Goal: Book appointment/travel/reservation

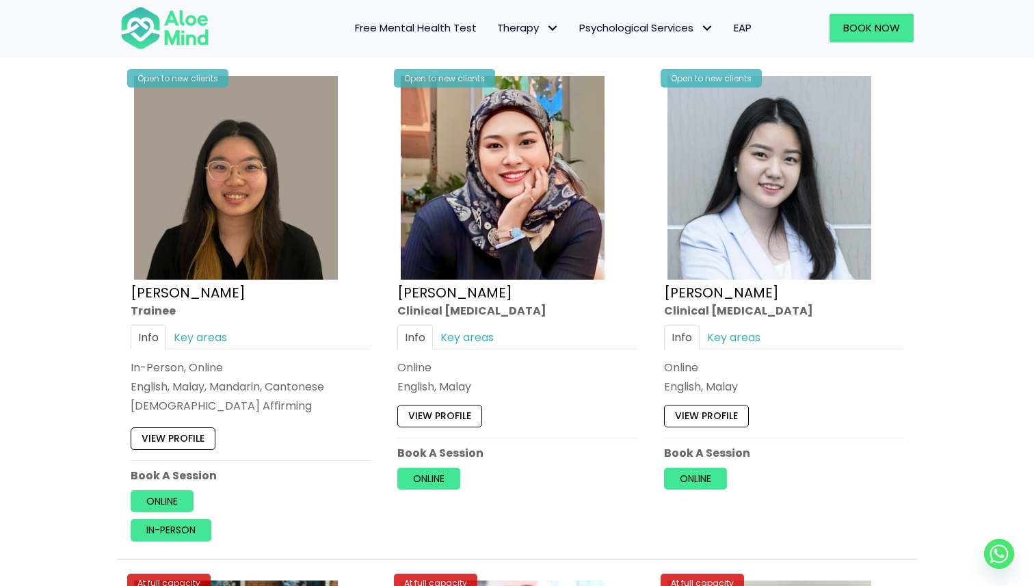
scroll to position [3779, 0]
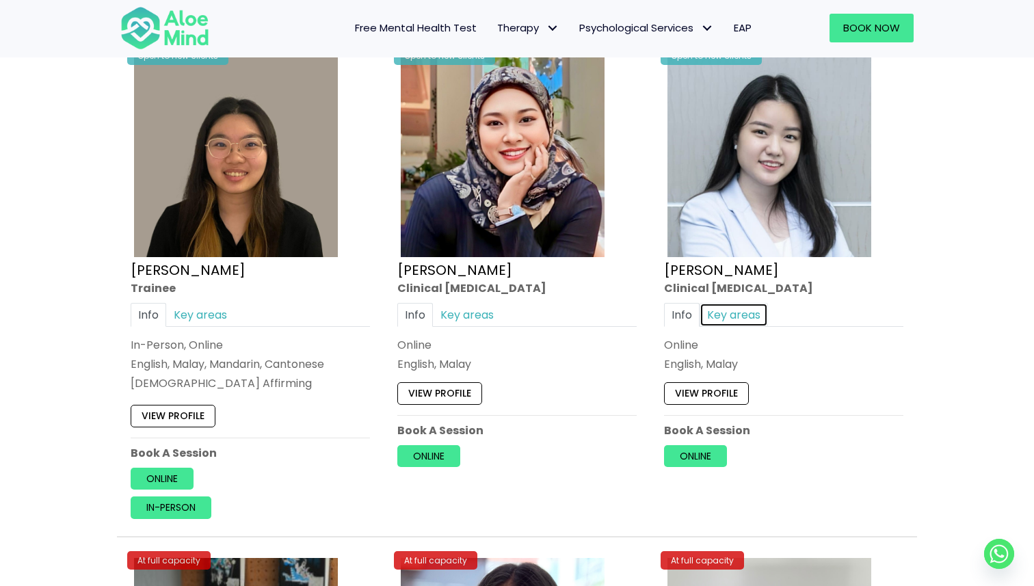
click at [749, 312] on link "Key areas" at bounding box center [733, 315] width 68 height 24
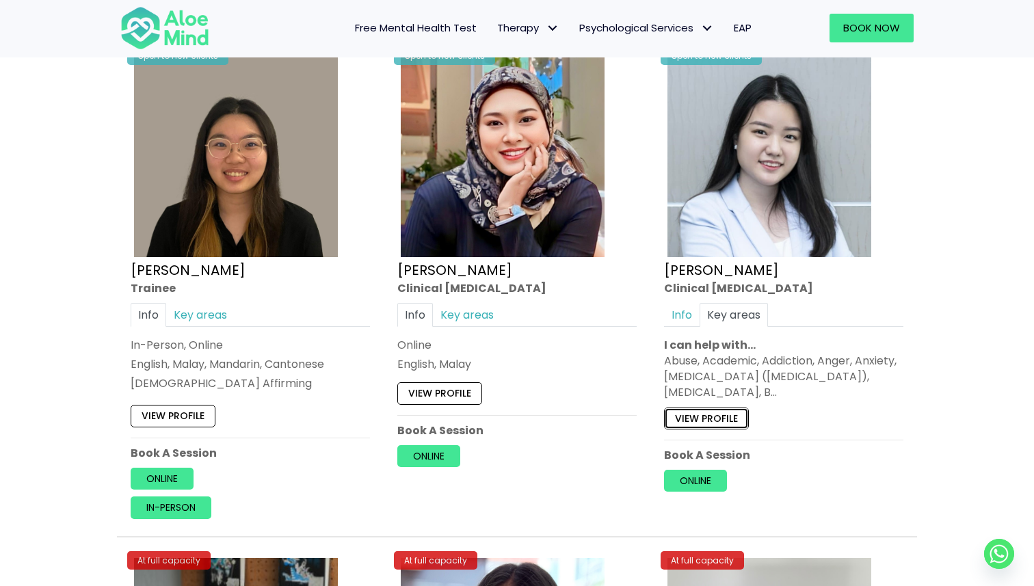
click at [726, 411] on link "View profile" at bounding box center [706, 418] width 85 height 22
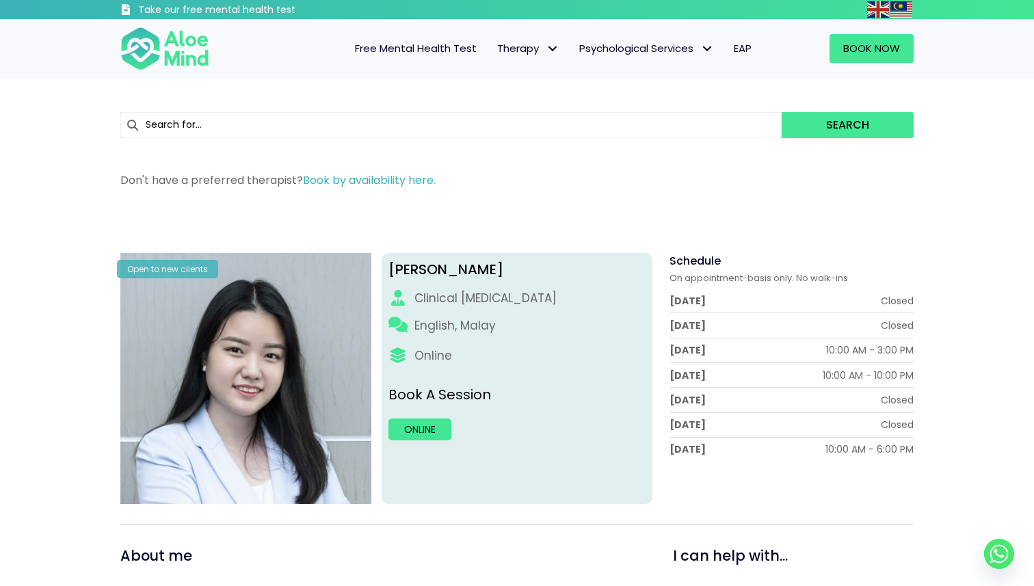
click at [879, 63] on div "Book Now" at bounding box center [843, 49] width 165 height 56
click at [884, 57] on link "Book Now" at bounding box center [871, 48] width 84 height 29
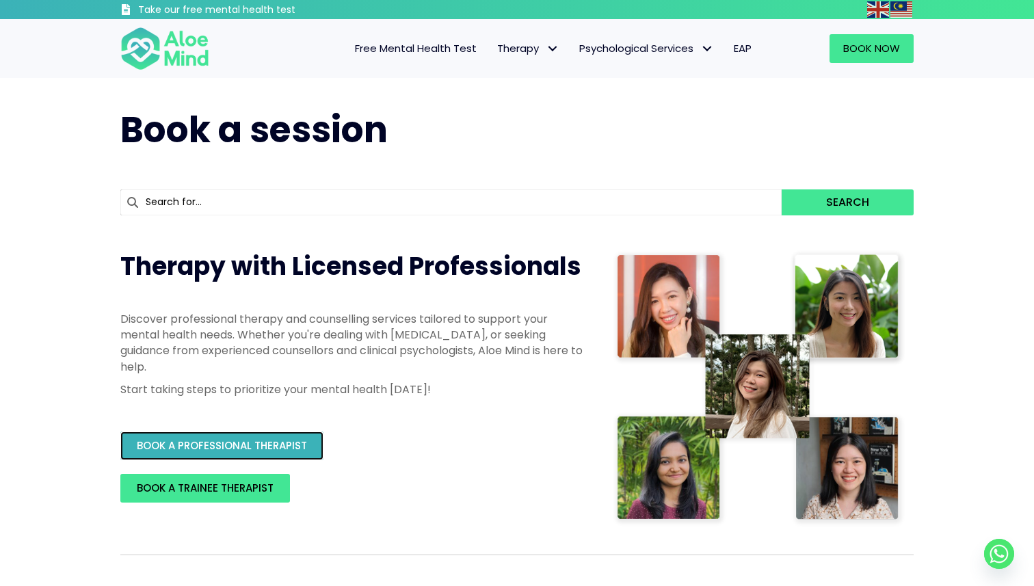
click at [307, 435] on link "BOOK A PROFESSIONAL THERAPIST" at bounding box center [221, 445] width 203 height 29
